Goal: Task Accomplishment & Management: Manage account settings

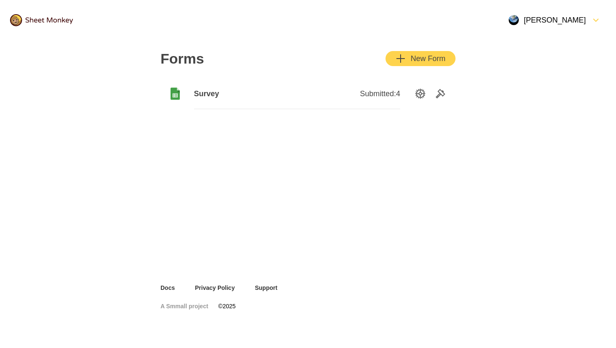
click at [360, 95] on span "Submitted: 4" at bounding box center [380, 94] width 40 height 10
click at [212, 89] on span "Survey" at bounding box center [245, 94] width 103 height 10
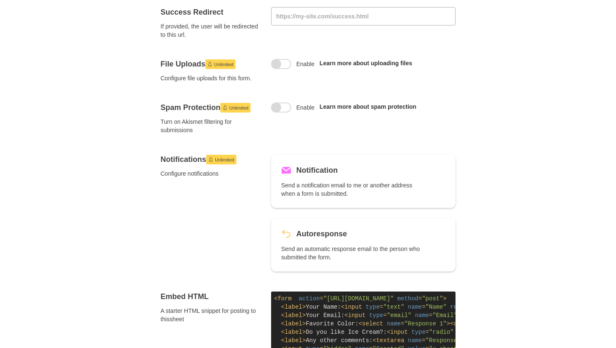
scroll to position [203, 0]
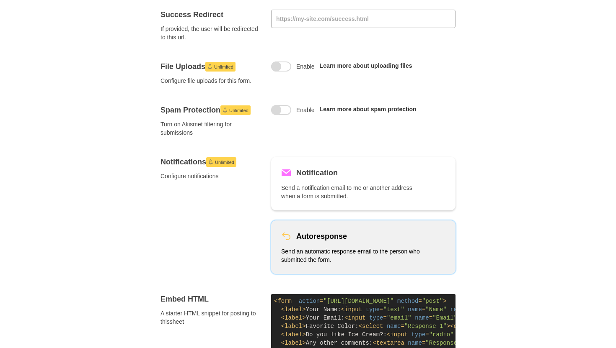
click at [299, 255] on p "Send an automatic response email to the person who submitted the form." at bounding box center [351, 256] width 141 height 17
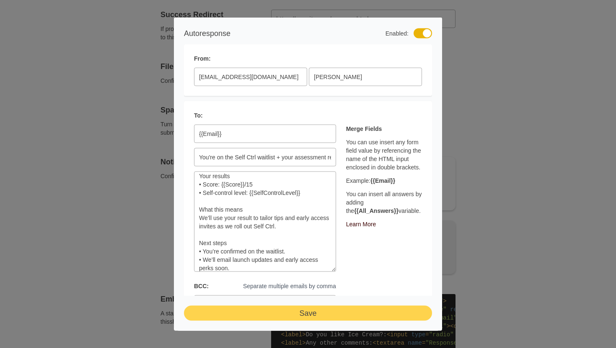
scroll to position [57, 0]
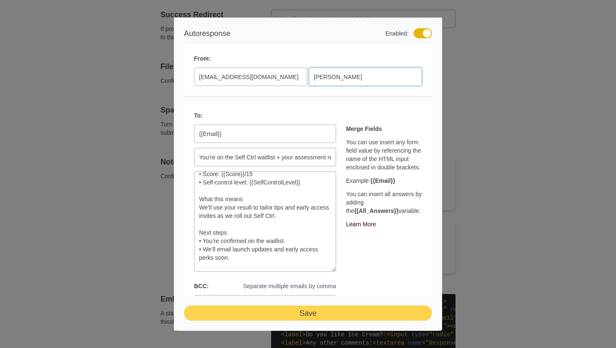
drag, startPoint x: 359, startPoint y: 79, endPoint x: 274, endPoint y: 81, distance: 85.5
click at [274, 81] on div "[EMAIL_ADDRESS][DOMAIN_NAME] [PERSON_NAME]" at bounding box center [308, 77] width 228 height 18
type input "M"
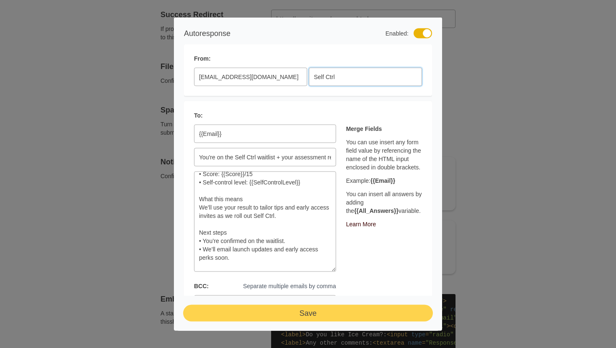
type input "Self Ctrl"
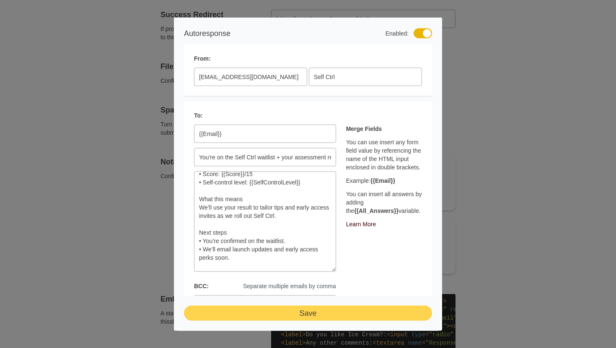
click at [295, 315] on button "Save" at bounding box center [308, 313] width 248 height 15
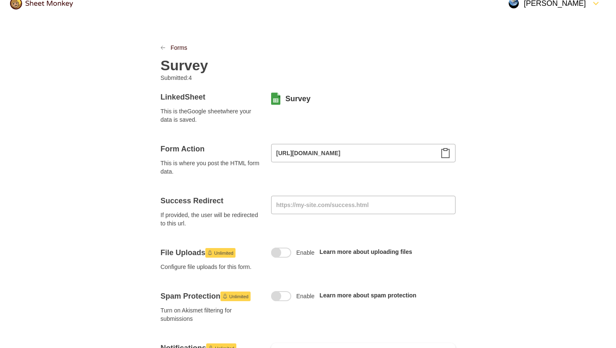
scroll to position [0, 0]
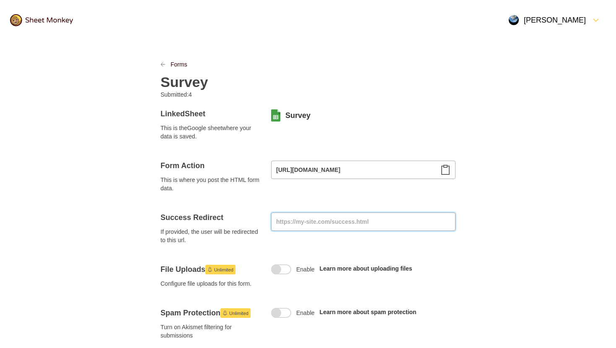
click at [313, 220] on input at bounding box center [363, 222] width 184 height 18
